Goal: Transaction & Acquisition: Purchase product/service

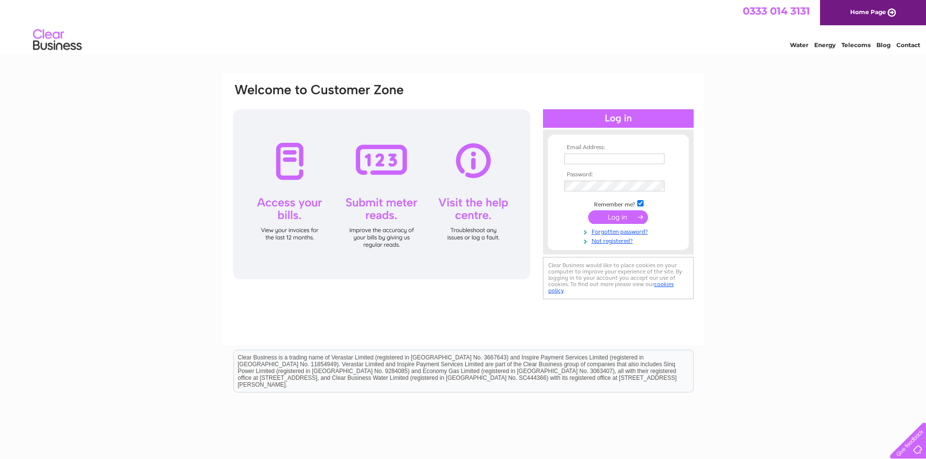
click at [610, 164] on td at bounding box center [618, 159] width 113 height 16
click at [610, 160] on input "text" at bounding box center [614, 159] width 100 height 11
type input "as"
click at [621, 155] on input "text" at bounding box center [614, 160] width 101 height 12
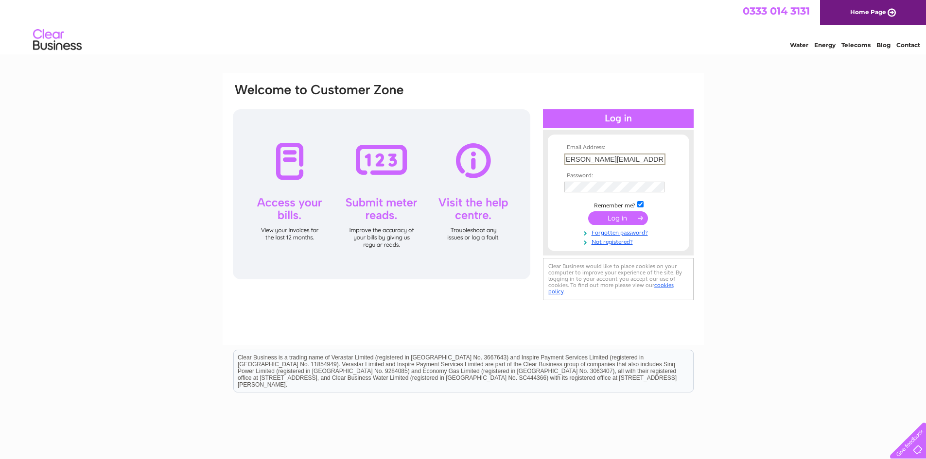
type input "ashley.turner@smart-space.co.uk"
click at [588, 212] on input "submit" at bounding box center [618, 219] width 60 height 14
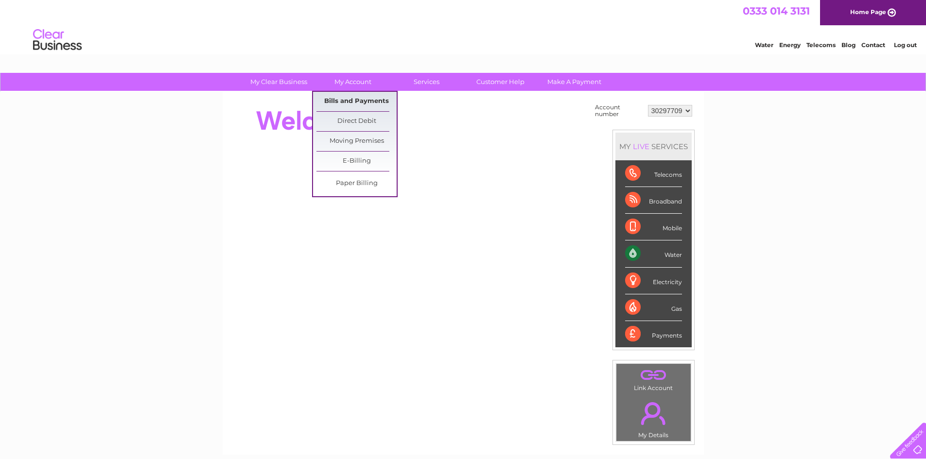
click at [355, 95] on link "Bills and Payments" at bounding box center [357, 101] width 80 height 19
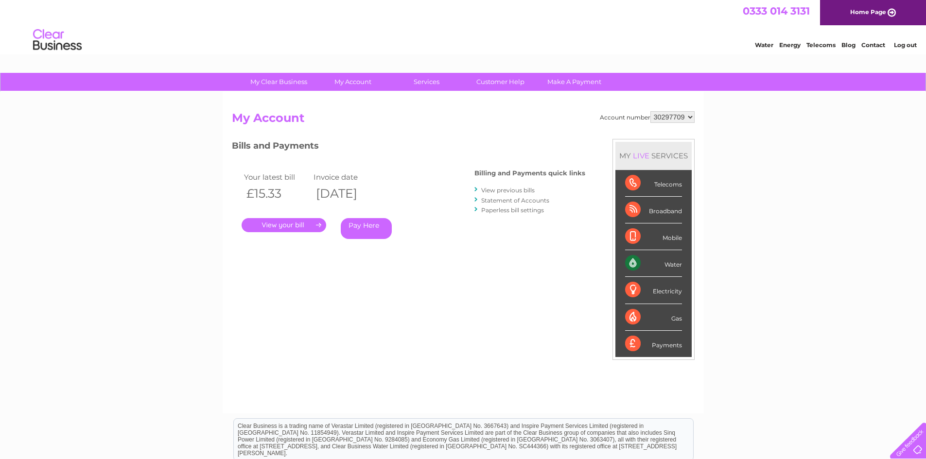
click at [360, 233] on link "Pay Here" at bounding box center [366, 228] width 51 height 21
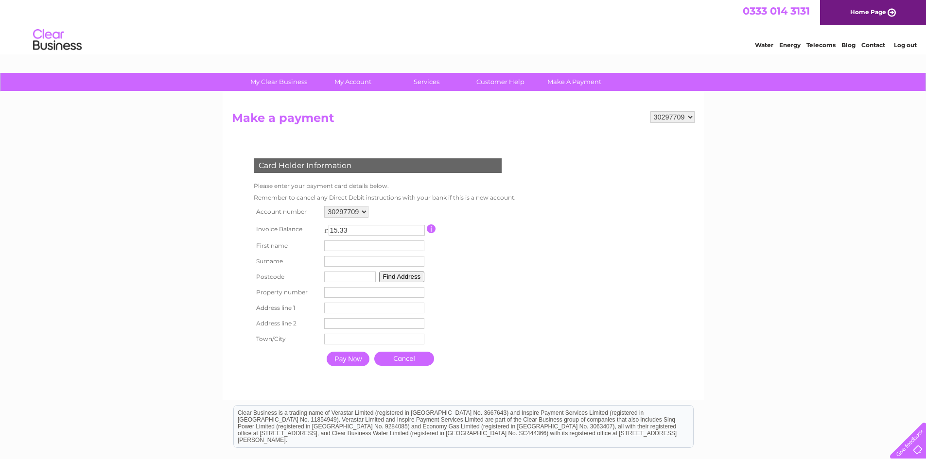
click at [341, 246] on input "text" at bounding box center [374, 246] width 100 height 11
type input "[PERSON_NAME]"
type input "Turner"
type input "B782EX"
click at [340, 292] on input "number" at bounding box center [374, 292] width 100 height 11
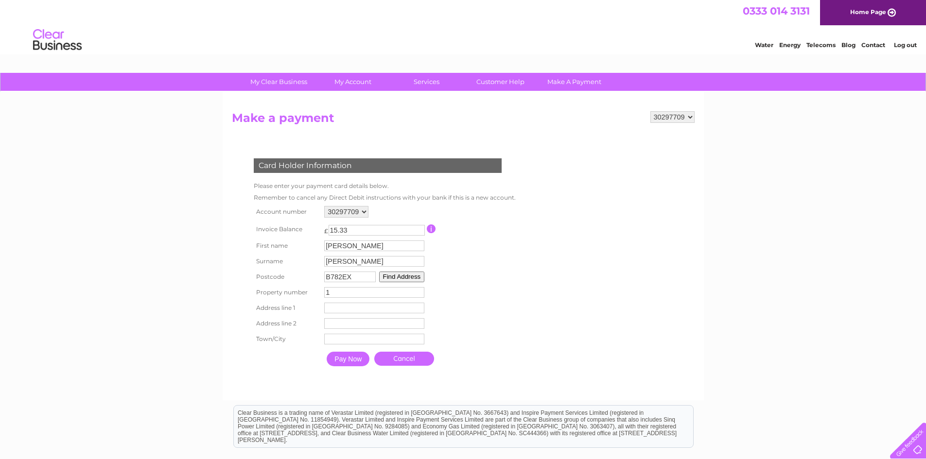
type input "1"
click at [419, 292] on input "1" at bounding box center [374, 292] width 100 height 11
click at [405, 273] on button "Find Address" at bounding box center [402, 277] width 46 height 11
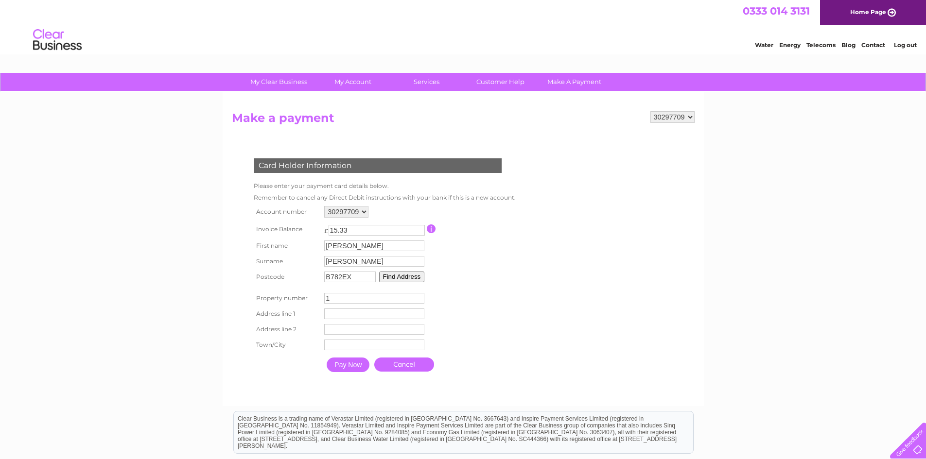
drag, startPoint x: 359, startPoint y: 293, endPoint x: 296, endPoint y: 290, distance: 63.3
click at [302, 291] on tr "Property number 1 Property Number" at bounding box center [382, 299] width 263 height 16
click at [414, 276] on button "Find Address" at bounding box center [402, 277] width 46 height 11
click at [363, 299] on input "number" at bounding box center [374, 298] width 100 height 11
click at [357, 312] on input "text" at bounding box center [374, 314] width 100 height 11
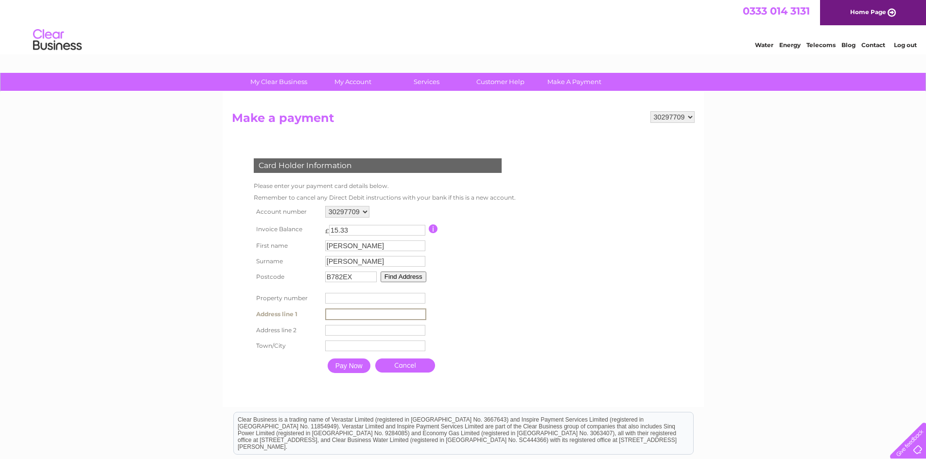
type input "Smart Space Instant buildings, Kingsbury Link"
type input "Tamworth"
click at [401, 280] on button "Find Address" at bounding box center [404, 277] width 46 height 11
click at [349, 365] on input "Pay Now" at bounding box center [348, 365] width 43 height 15
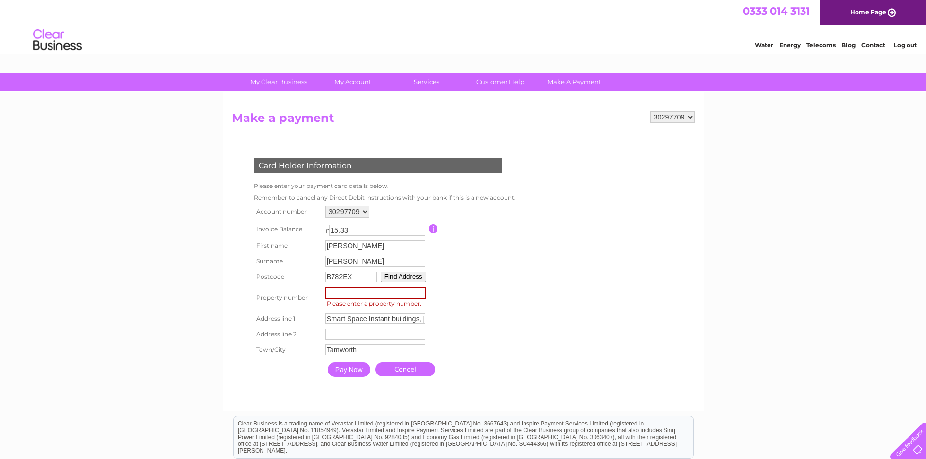
click at [341, 294] on input "number" at bounding box center [375, 293] width 101 height 12
type input "1"
click at [358, 375] on input "Pay Now" at bounding box center [349, 370] width 43 height 15
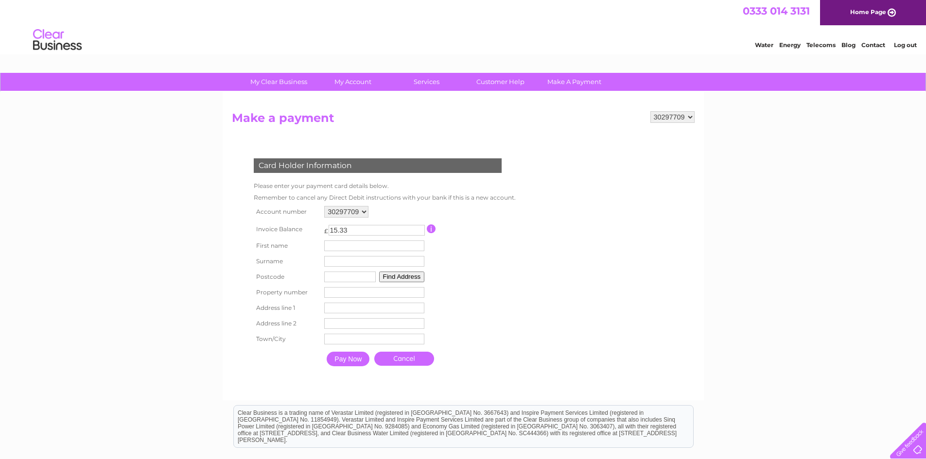
click at [340, 251] on td "First name" at bounding box center [374, 246] width 105 height 16
click at [341, 246] on input "text" at bounding box center [375, 247] width 101 height 12
type input "[PERSON_NAME]"
click at [349, 263] on input "text" at bounding box center [375, 262] width 100 height 11
type input "[PERSON_NAME]"
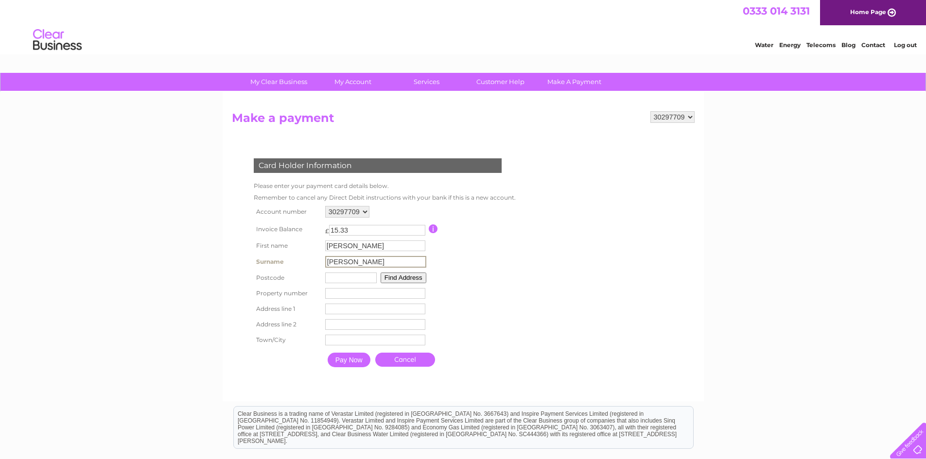
click at [335, 278] on input "text" at bounding box center [351, 278] width 52 height 11
type input "B782EX"
click at [337, 295] on input "number" at bounding box center [374, 292] width 100 height 11
type input "1"
click at [333, 307] on input "text" at bounding box center [374, 308] width 100 height 11
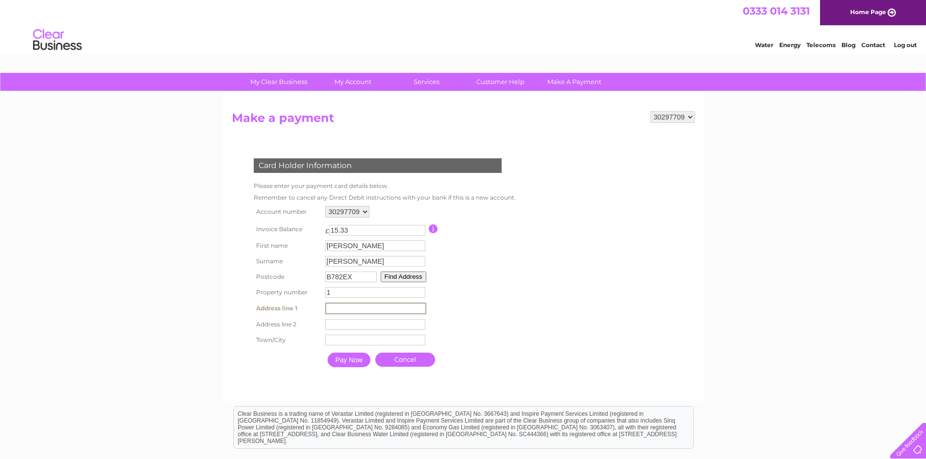
type input "Smart Space Instant buildings, [PERSON_NAME][GEOGRAPHIC_DATA]"
type input "Tamworth"
click at [351, 358] on input "Pay Now" at bounding box center [349, 360] width 43 height 15
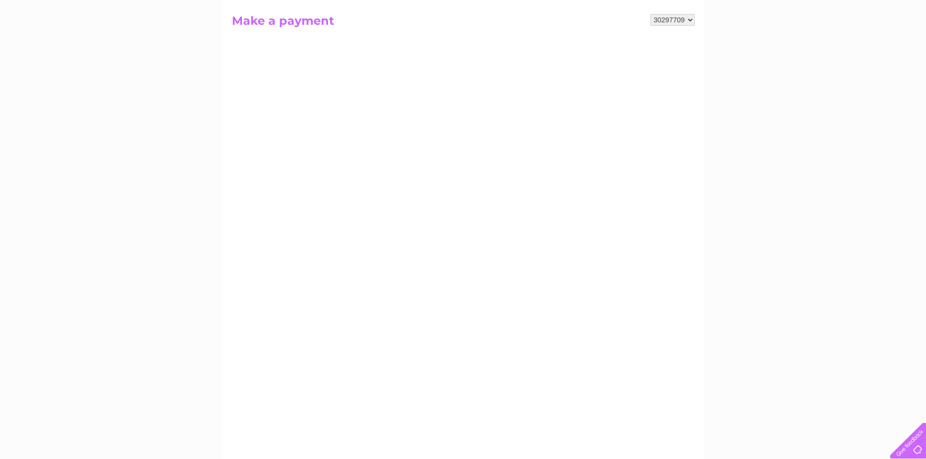
scroll to position [49, 0]
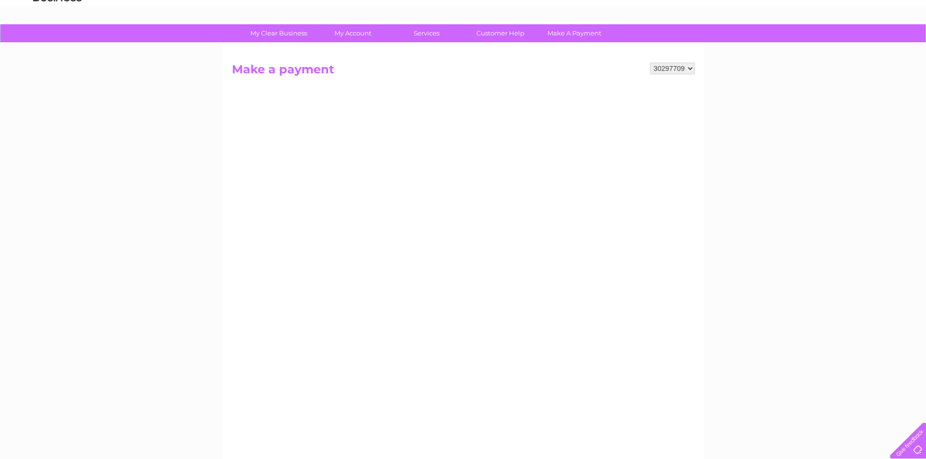
click at [673, 66] on select "30297709" at bounding box center [673, 69] width 44 height 12
